Goal: Transaction & Acquisition: Obtain resource

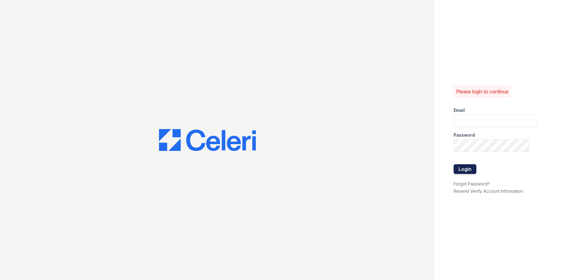
type input "[EMAIL_ADDRESS][DOMAIN_NAME]"
click at [467, 170] on button "Login" at bounding box center [464, 169] width 23 height 10
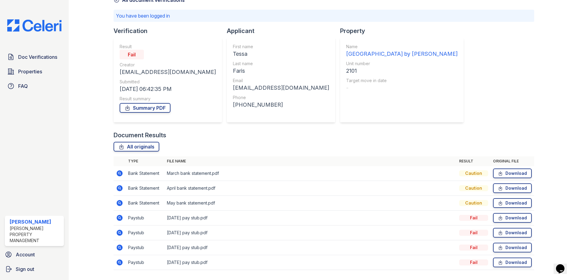
scroll to position [21, 0]
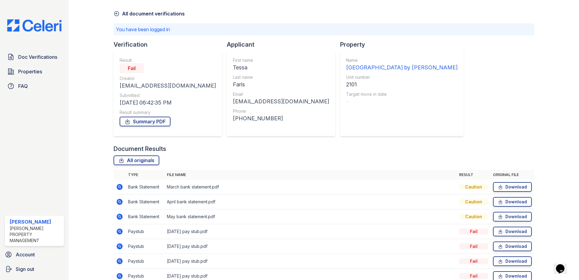
click at [114, 14] on icon at bounding box center [116, 14] width 5 height 5
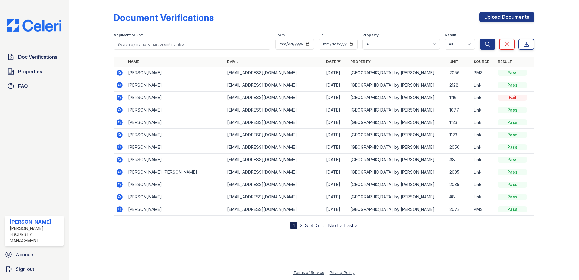
click at [120, 86] on icon at bounding box center [119, 84] width 7 height 7
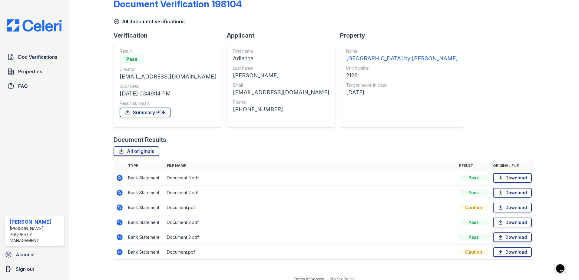
scroll to position [20, 0]
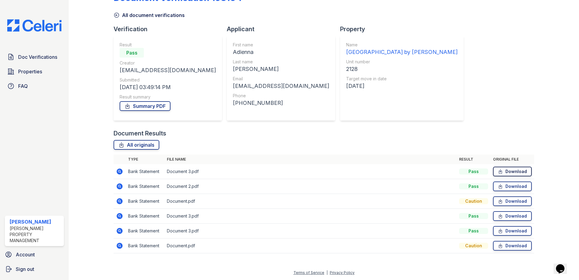
click at [500, 170] on link "Download" at bounding box center [512, 171] width 39 height 10
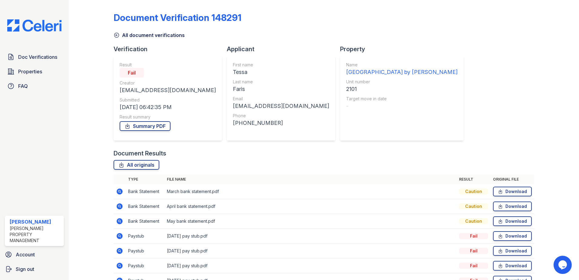
click at [115, 35] on icon at bounding box center [117, 35] width 6 height 6
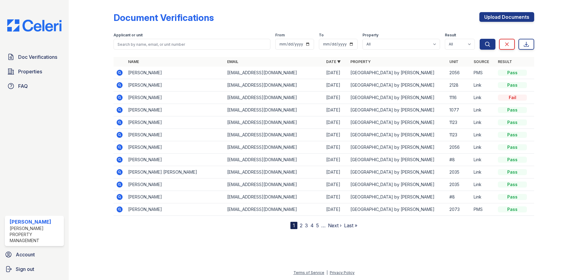
click at [118, 82] on icon at bounding box center [119, 84] width 7 height 7
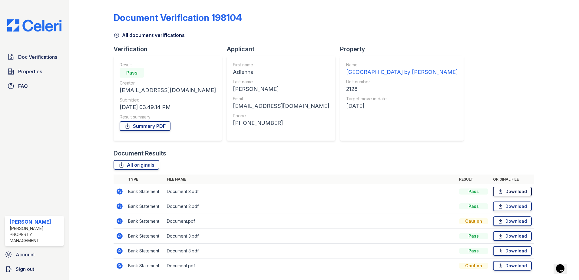
click at [508, 191] on link "Download" at bounding box center [512, 191] width 39 height 10
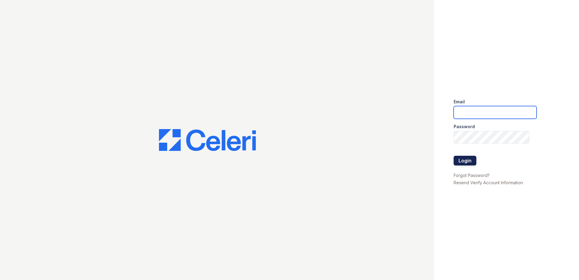
type input "[EMAIL_ADDRESS][DOMAIN_NAME]"
click at [468, 160] on button "Login" at bounding box center [464, 161] width 23 height 10
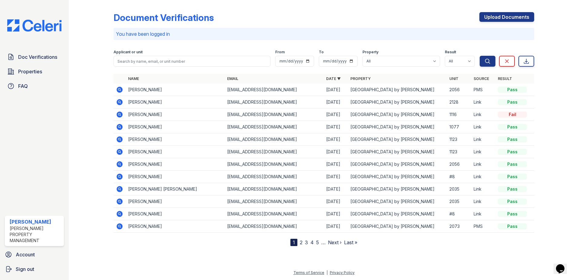
click at [120, 102] on icon at bounding box center [119, 101] width 7 height 7
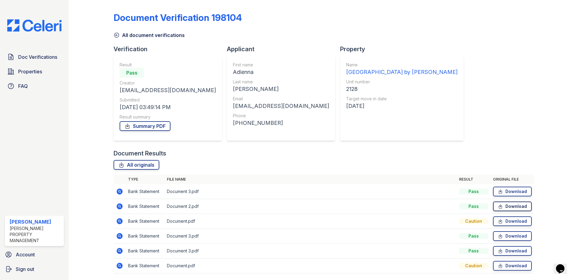
click at [499, 206] on icon at bounding box center [500, 206] width 5 height 6
click at [493, 237] on link "Download" at bounding box center [512, 236] width 39 height 10
click at [522, 236] on link "Download" at bounding box center [512, 236] width 39 height 10
click at [512, 252] on link "Download" at bounding box center [512, 251] width 39 height 10
click at [503, 218] on link "Download" at bounding box center [512, 221] width 39 height 10
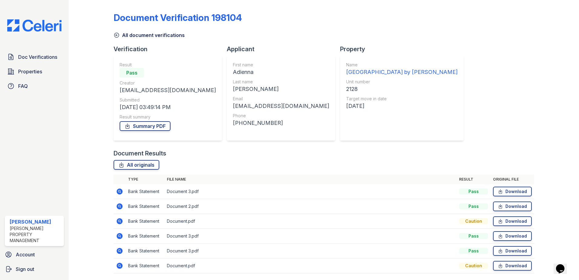
click at [116, 34] on icon at bounding box center [117, 35] width 6 height 6
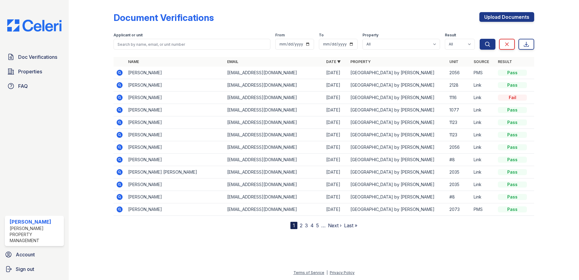
click at [119, 74] on icon at bounding box center [120, 73] width 6 height 6
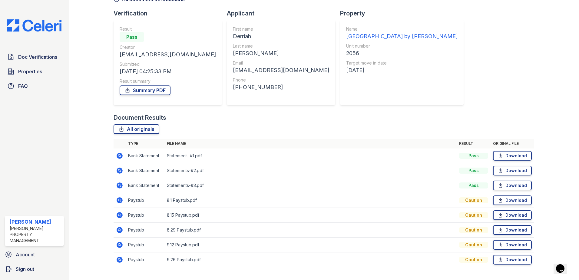
scroll to position [50, 0]
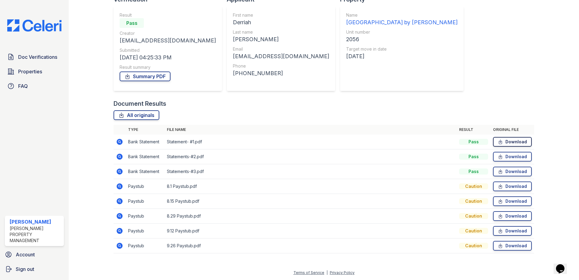
click at [520, 142] on link "Download" at bounding box center [512, 142] width 39 height 10
click at [498, 158] on icon at bounding box center [500, 156] width 5 height 6
click at [503, 172] on link "Download" at bounding box center [512, 171] width 39 height 10
